Goal: Complete application form

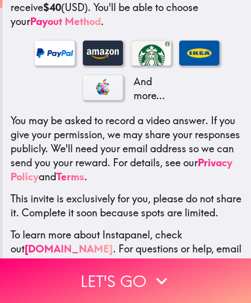
scroll to position [262, 0]
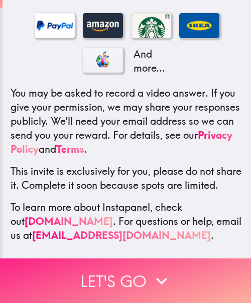
click at [163, 270] on icon "button" at bounding box center [161, 281] width 22 height 22
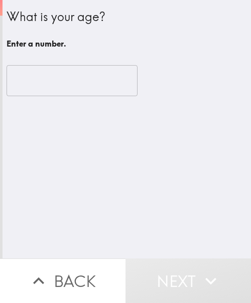
click at [150, 193] on div "What is your age? Enter a number. ​" at bounding box center [127, 129] width 248 height 259
drag, startPoint x: 69, startPoint y: 76, endPoint x: 61, endPoint y: 74, distance: 8.2
click at [69, 76] on input "number" at bounding box center [72, 80] width 131 height 31
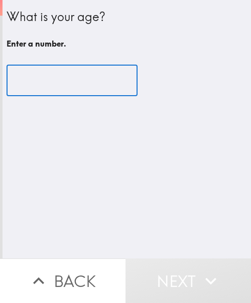
click at [54, 77] on input "number" at bounding box center [72, 80] width 131 height 31
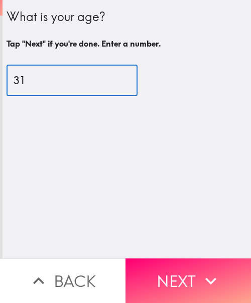
click at [81, 82] on input "31" at bounding box center [72, 80] width 131 height 31
type input "34"
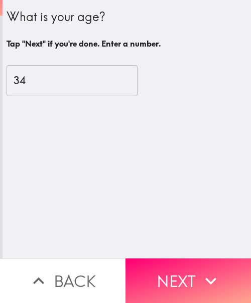
click at [181, 264] on button "Next" at bounding box center [187, 281] width 125 height 45
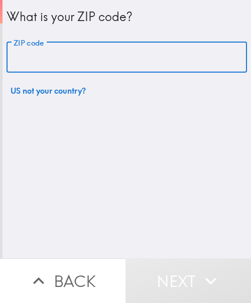
drag, startPoint x: 55, startPoint y: 59, endPoint x: 64, endPoint y: 86, distance: 29.2
click at [55, 59] on input "ZIP code" at bounding box center [127, 57] width 240 height 31
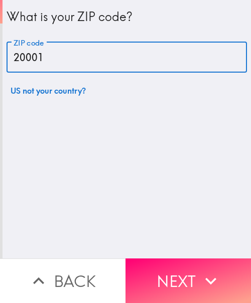
type input "20001"
click at [175, 276] on button "Next" at bounding box center [187, 281] width 125 height 45
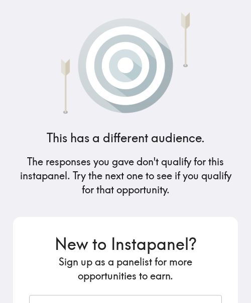
click at [145, 173] on h5 "The responses you gave don't qualify for this instapanel. Try the next one to s…" at bounding box center [125, 176] width 225 height 42
